Goal: Task Accomplishment & Management: Manage account settings

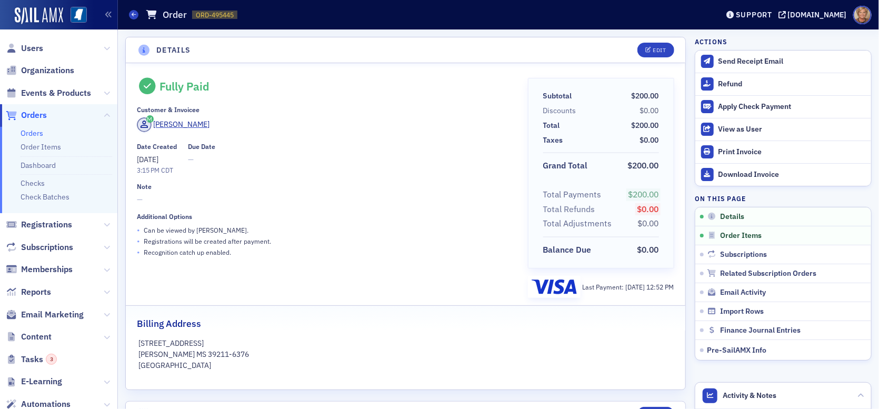
scroll to position [211, 0]
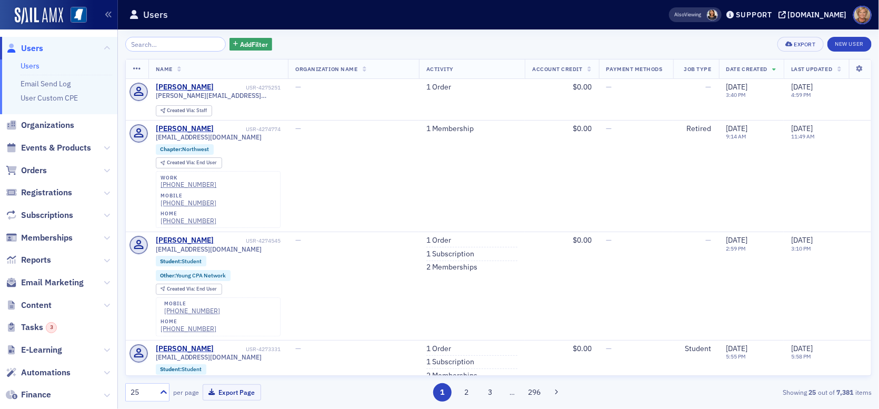
click at [145, 43] on input "search" at bounding box center [175, 44] width 101 height 15
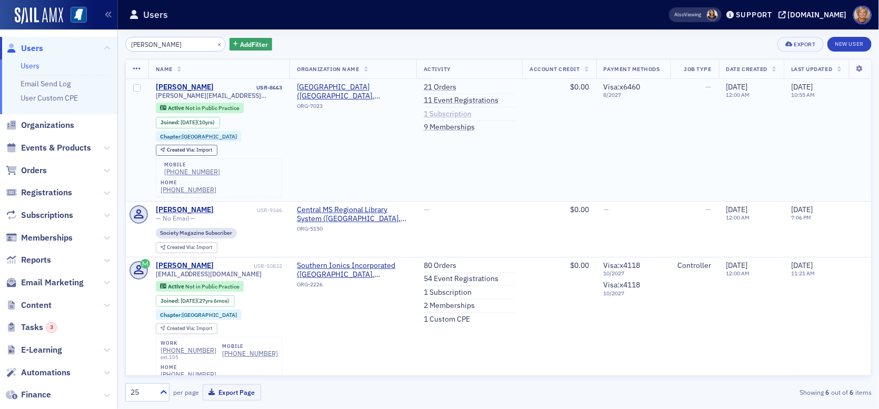
type input "[PERSON_NAME]"
click at [424, 112] on link "1 Subscription" at bounding box center [448, 114] width 48 height 9
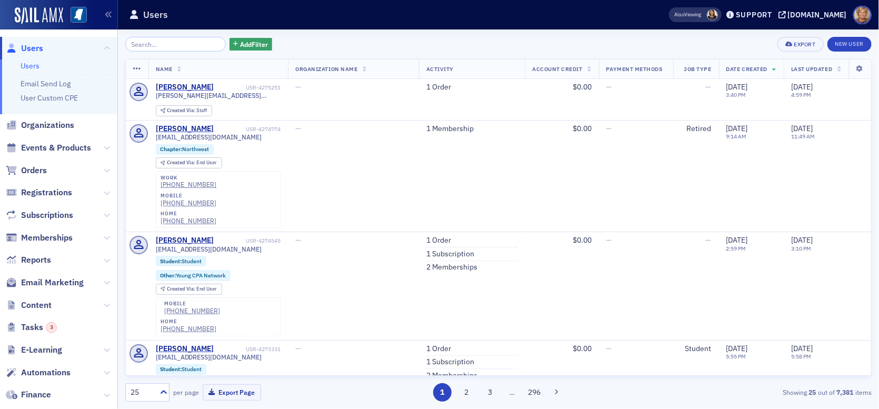
click at [160, 42] on input "search" at bounding box center [175, 44] width 101 height 15
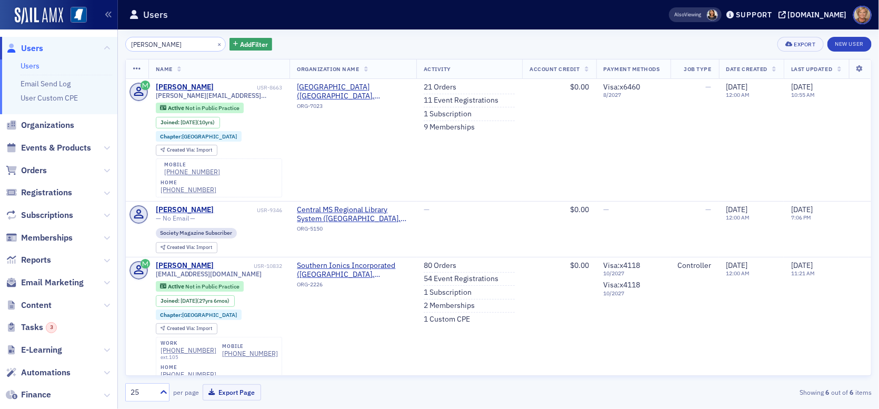
type input "[PERSON_NAME]"
click at [39, 12] on img at bounding box center [39, 15] width 48 height 17
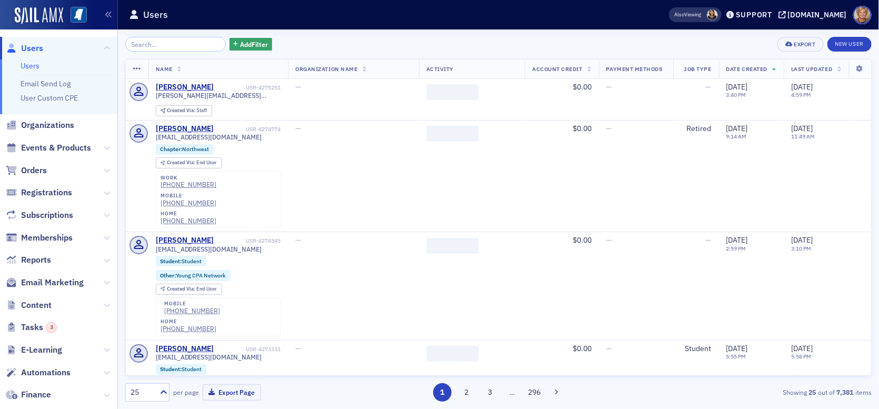
click at [158, 38] on input "search" at bounding box center [175, 44] width 101 height 15
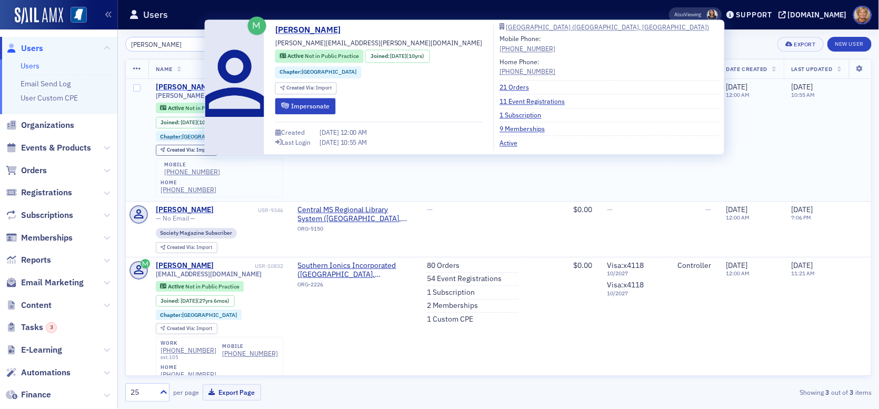
type input "[PERSON_NAME]"
click at [175, 84] on div "[PERSON_NAME]" at bounding box center [185, 87] width 58 height 9
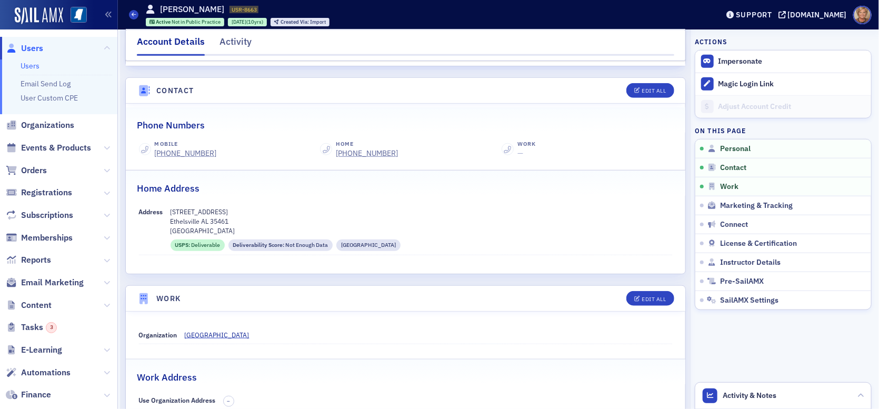
scroll to position [421, 0]
